Goal: Find specific page/section: Find specific page/section

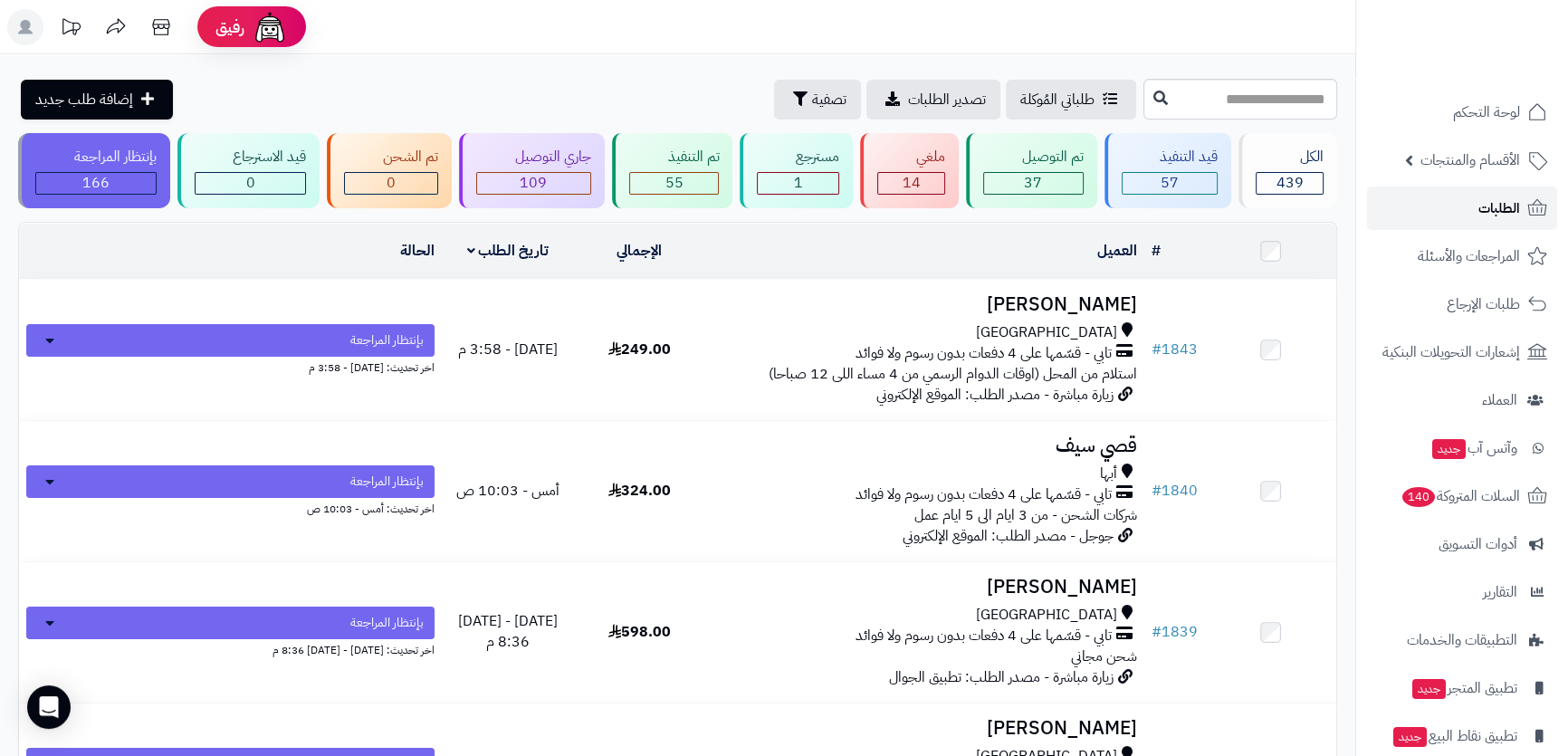
click at [1433, 217] on link "الطلبات" at bounding box center [1462, 208] width 190 height 44
click at [1514, 208] on span "الطلبات" at bounding box center [1499, 208] width 42 height 25
